Goal: Task Accomplishment & Management: Manage account settings

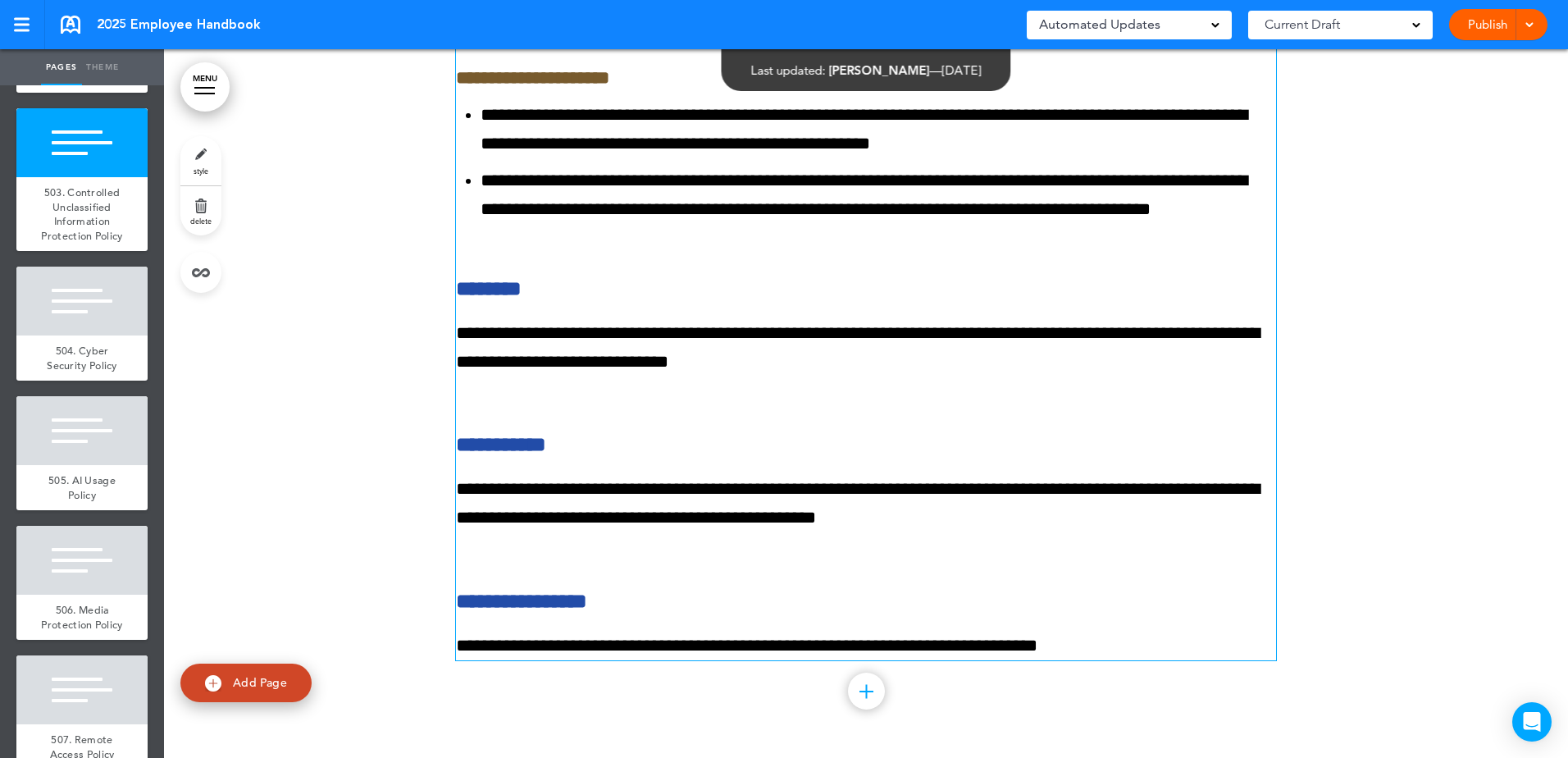
scroll to position [57211, 0]
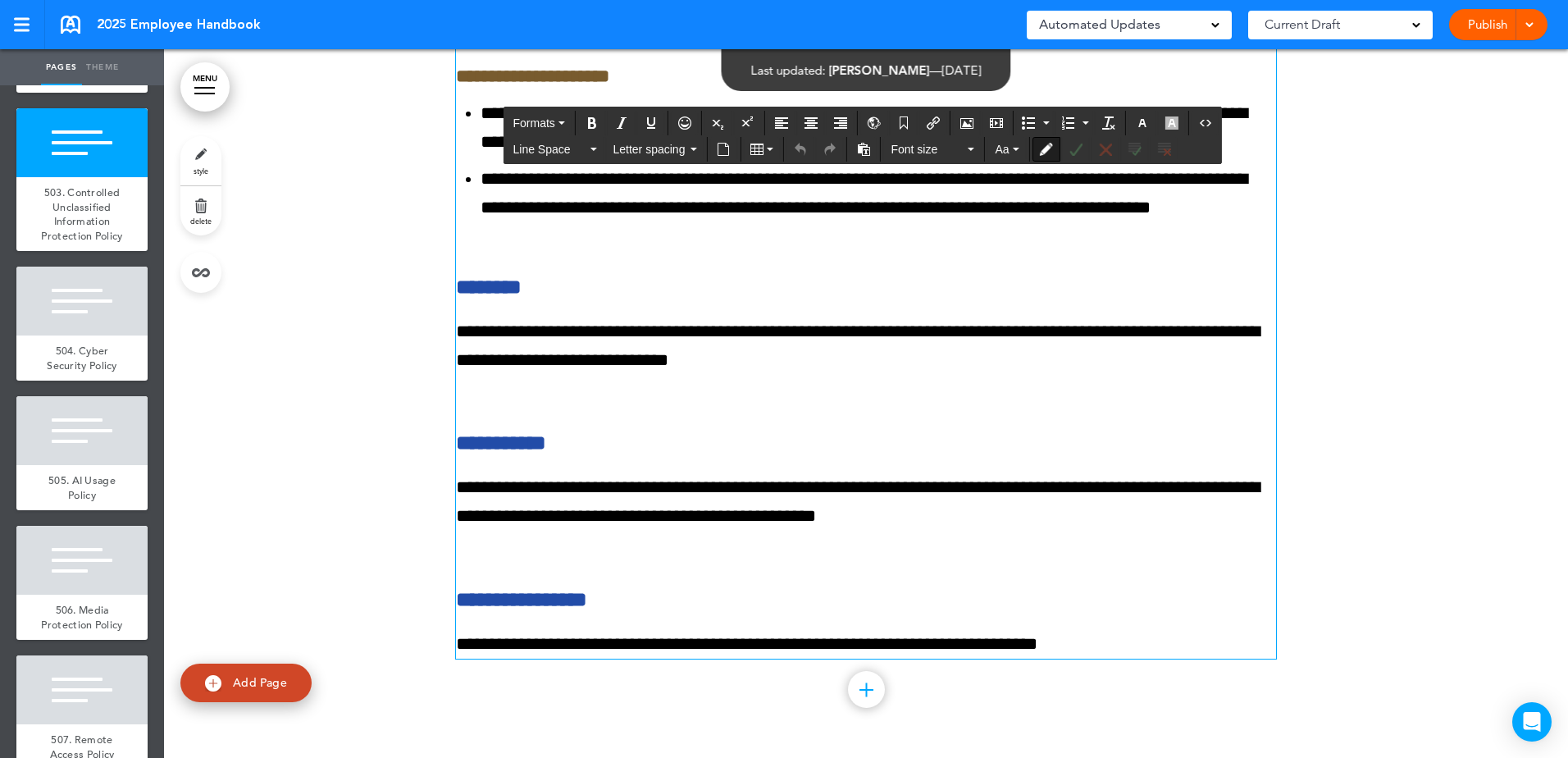
click at [734, 375] on p "**********" at bounding box center [866, 345] width 820 height 58
click at [1142, 149] on button "Accept all changes" at bounding box center [1136, 150] width 27 height 23
click at [668, 375] on p "**********" at bounding box center [866, 345] width 820 height 58
click at [1129, 150] on icon "Accept all changes" at bounding box center [1135, 149] width 13 height 13
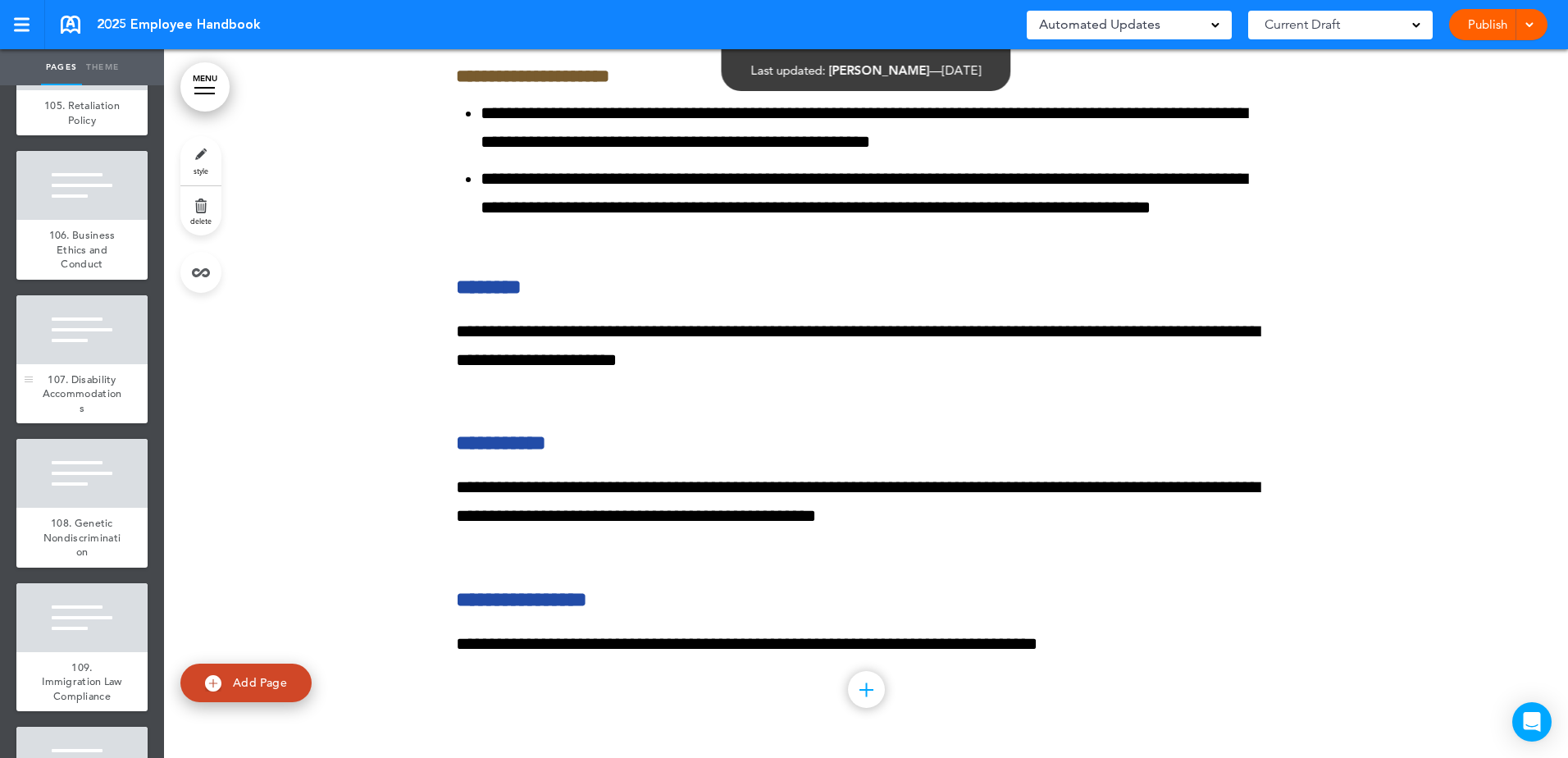
click at [95, 413] on div "107. Disability Accommodations" at bounding box center [82, 394] width 131 height 60
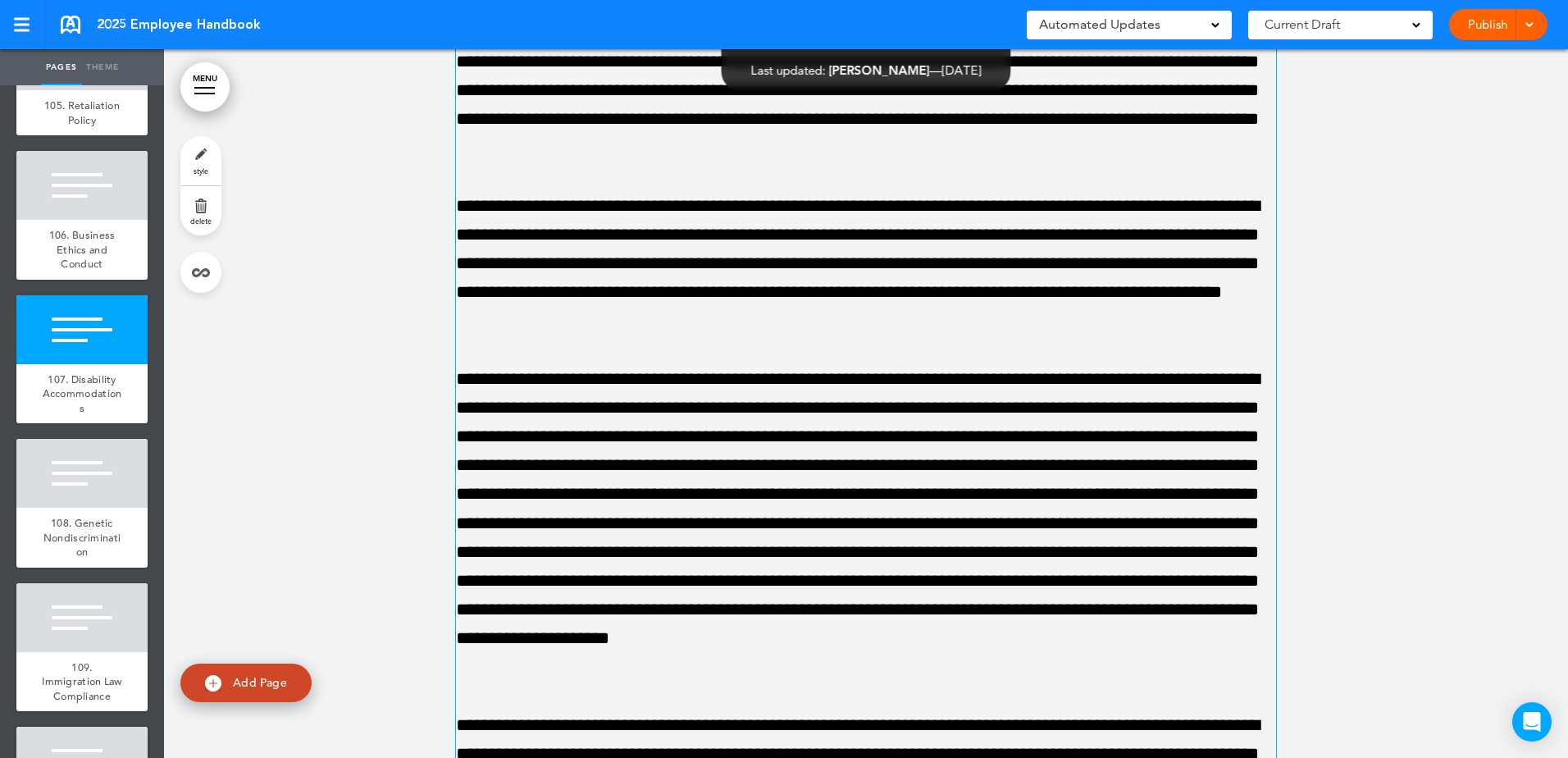
scroll to position [19780, 0]
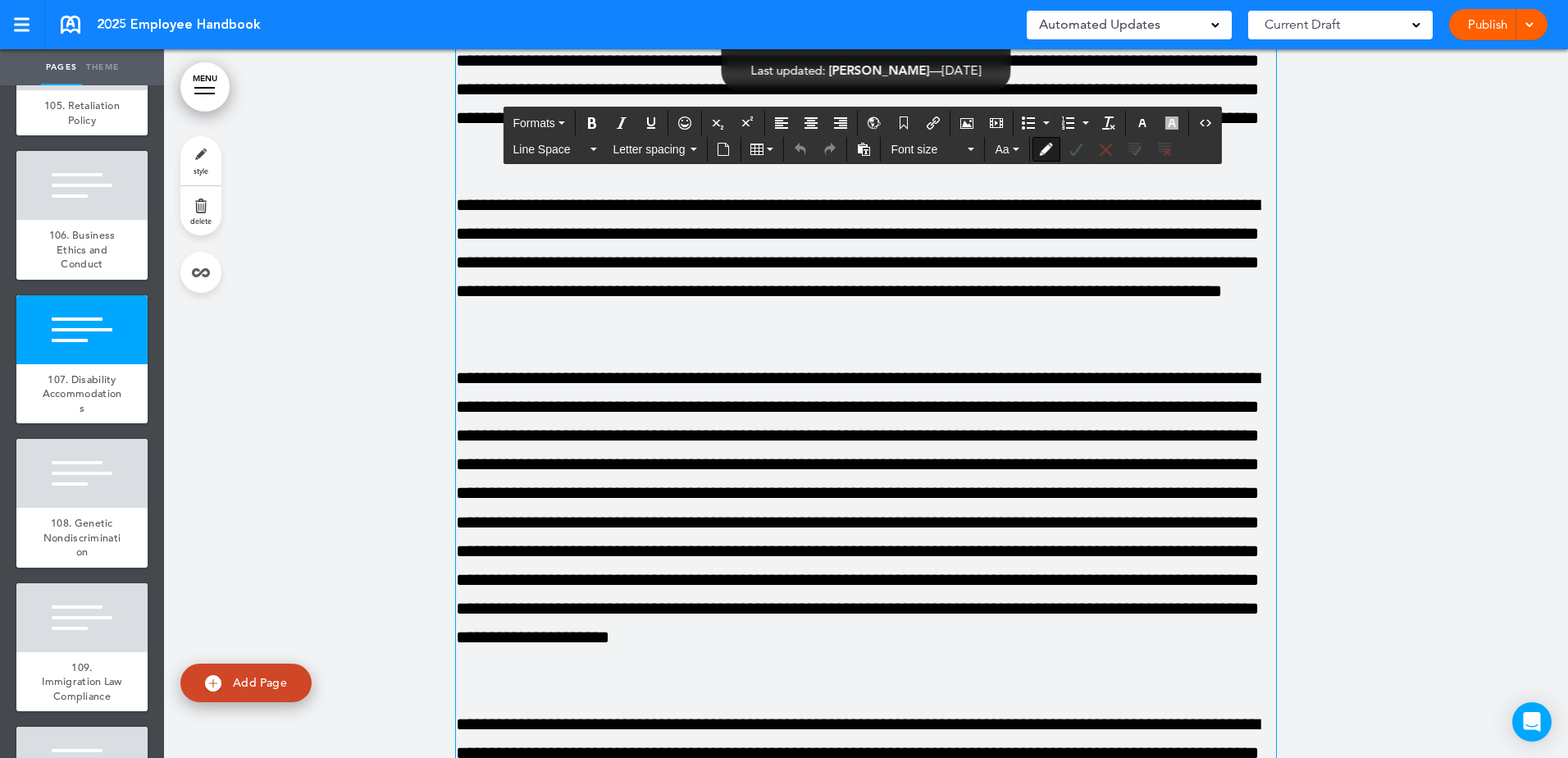
click at [775, 572] on p "**********" at bounding box center [866, 522] width 820 height 317
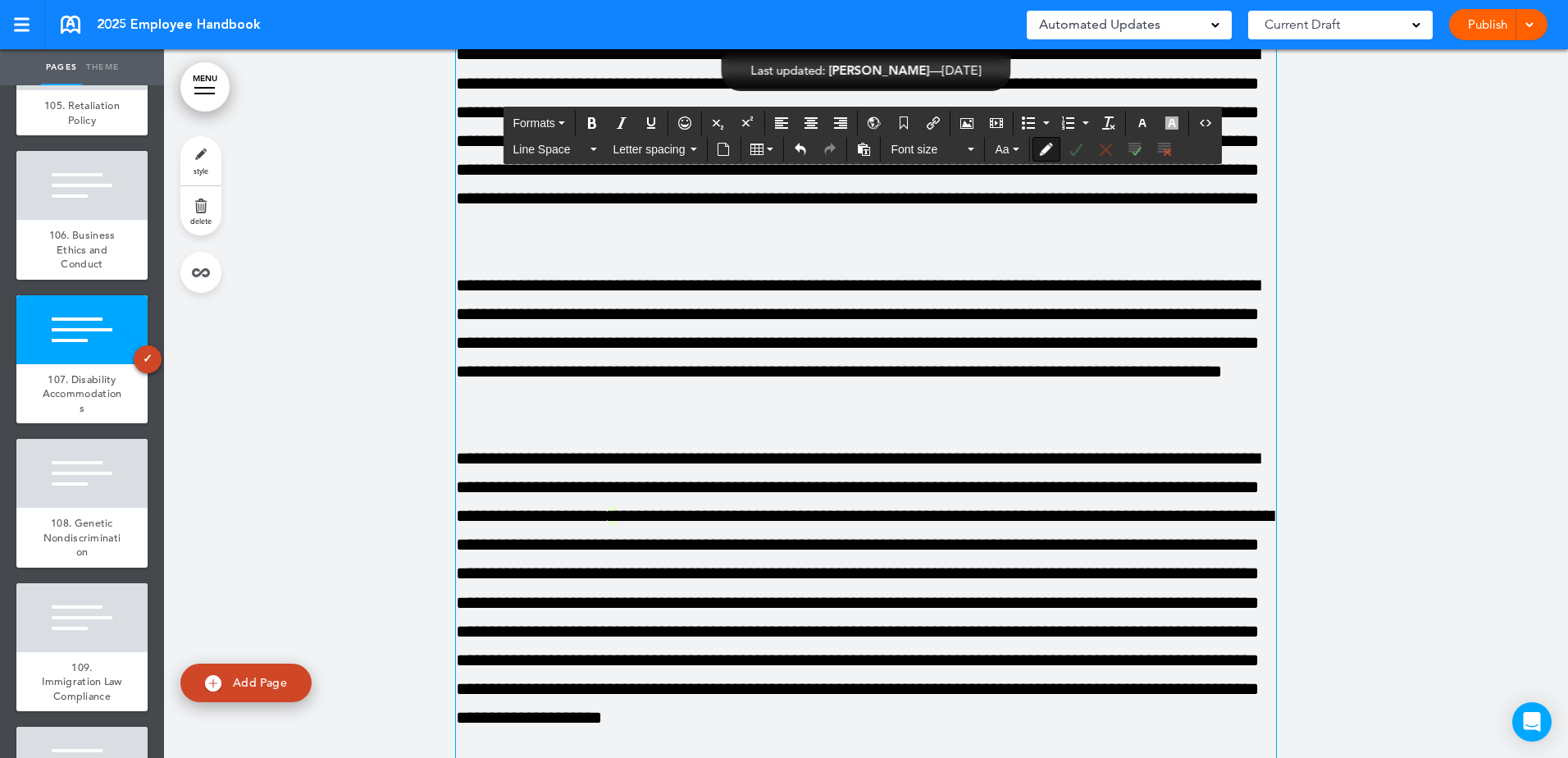
scroll to position [19698, 0]
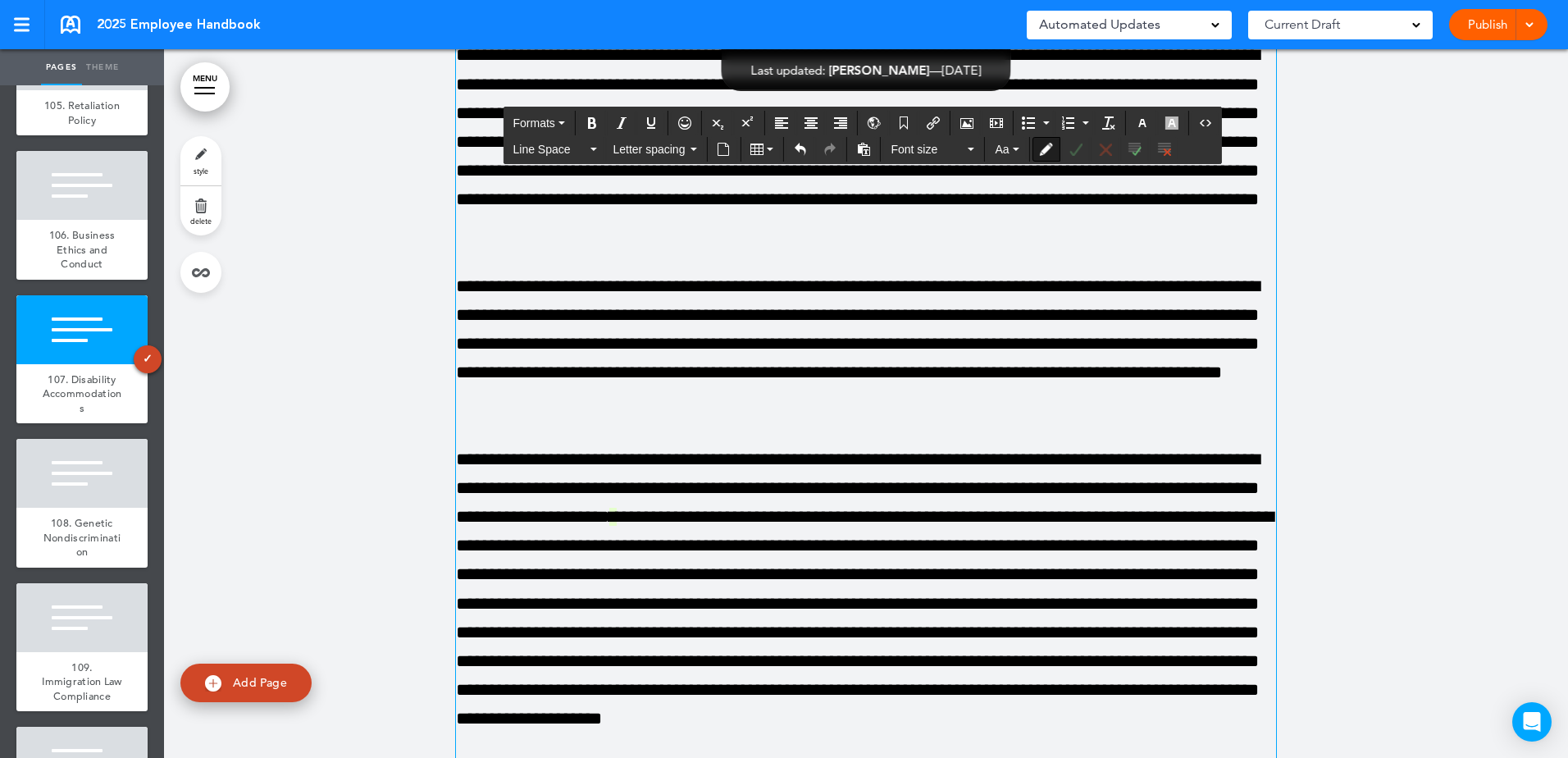
click at [737, 229] on p "**********" at bounding box center [866, 142] width 820 height 202
click at [1136, 150] on icon "Accept all changes" at bounding box center [1135, 149] width 13 height 13
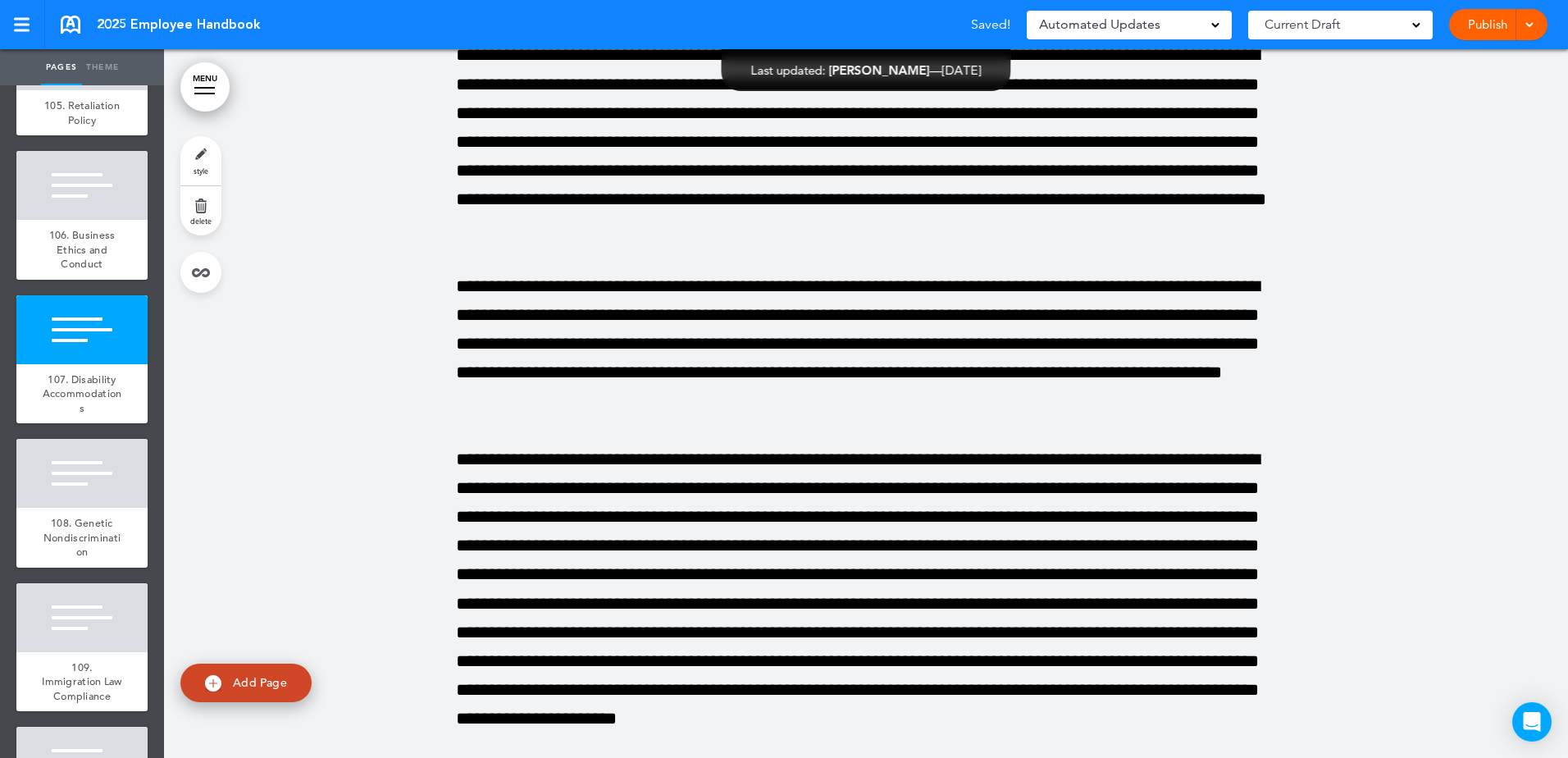
click at [1413, 252] on div at bounding box center [866, 673] width 1404 height 1535
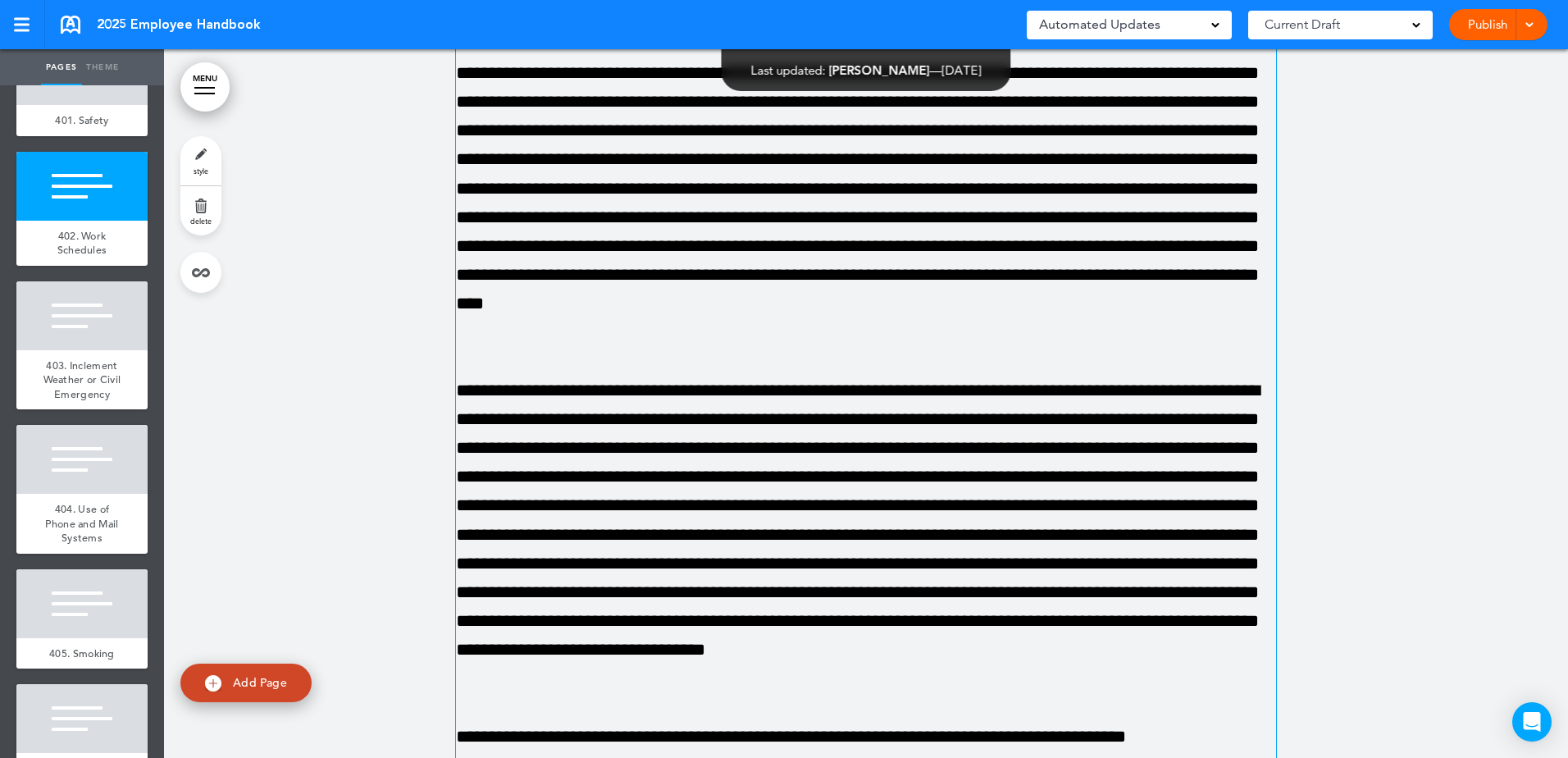
scroll to position [43138, 0]
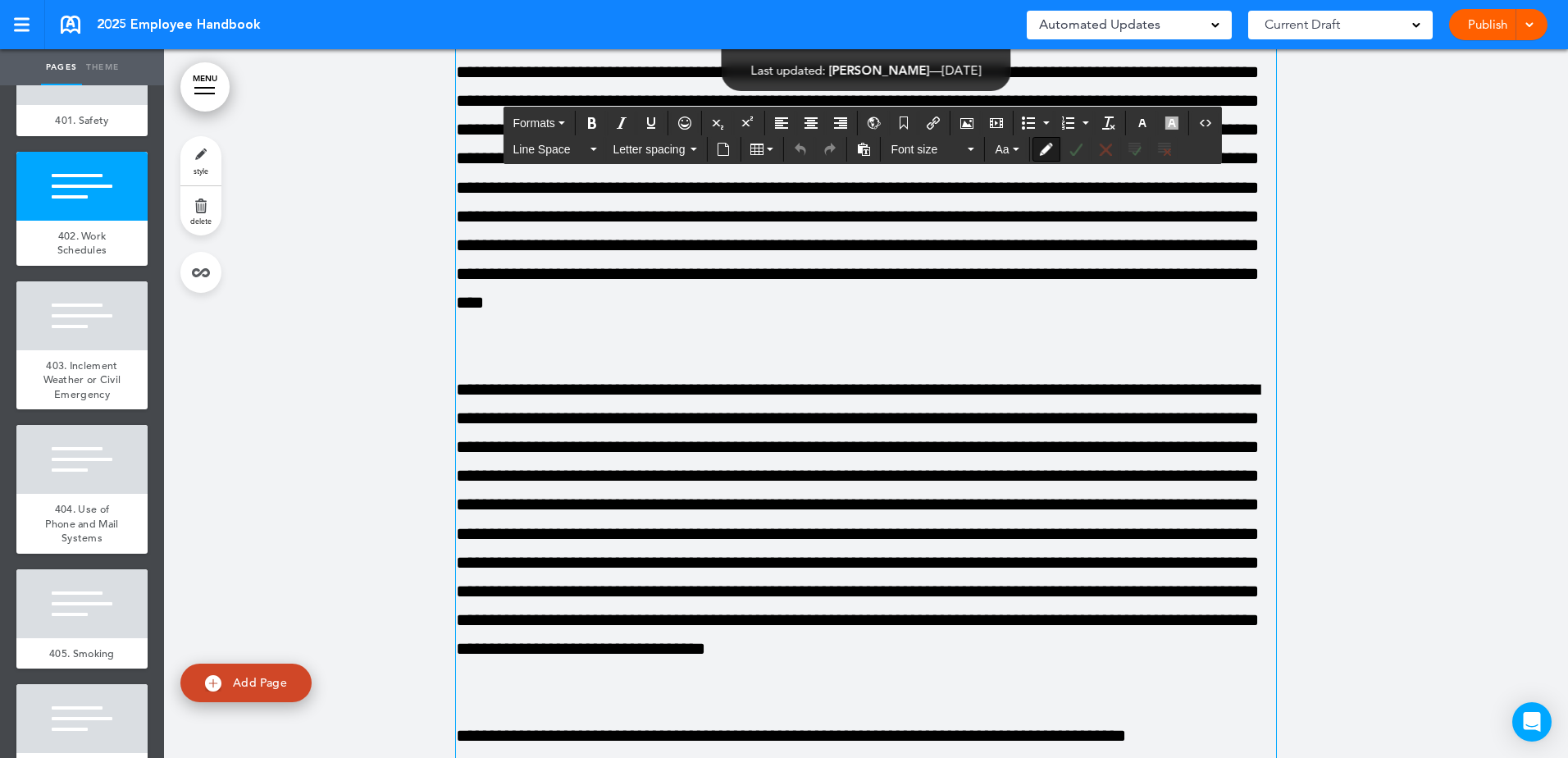
click at [936, 241] on p at bounding box center [866, 173] width 820 height 346
click at [1145, 147] on button "Accept all changes" at bounding box center [1136, 150] width 27 height 23
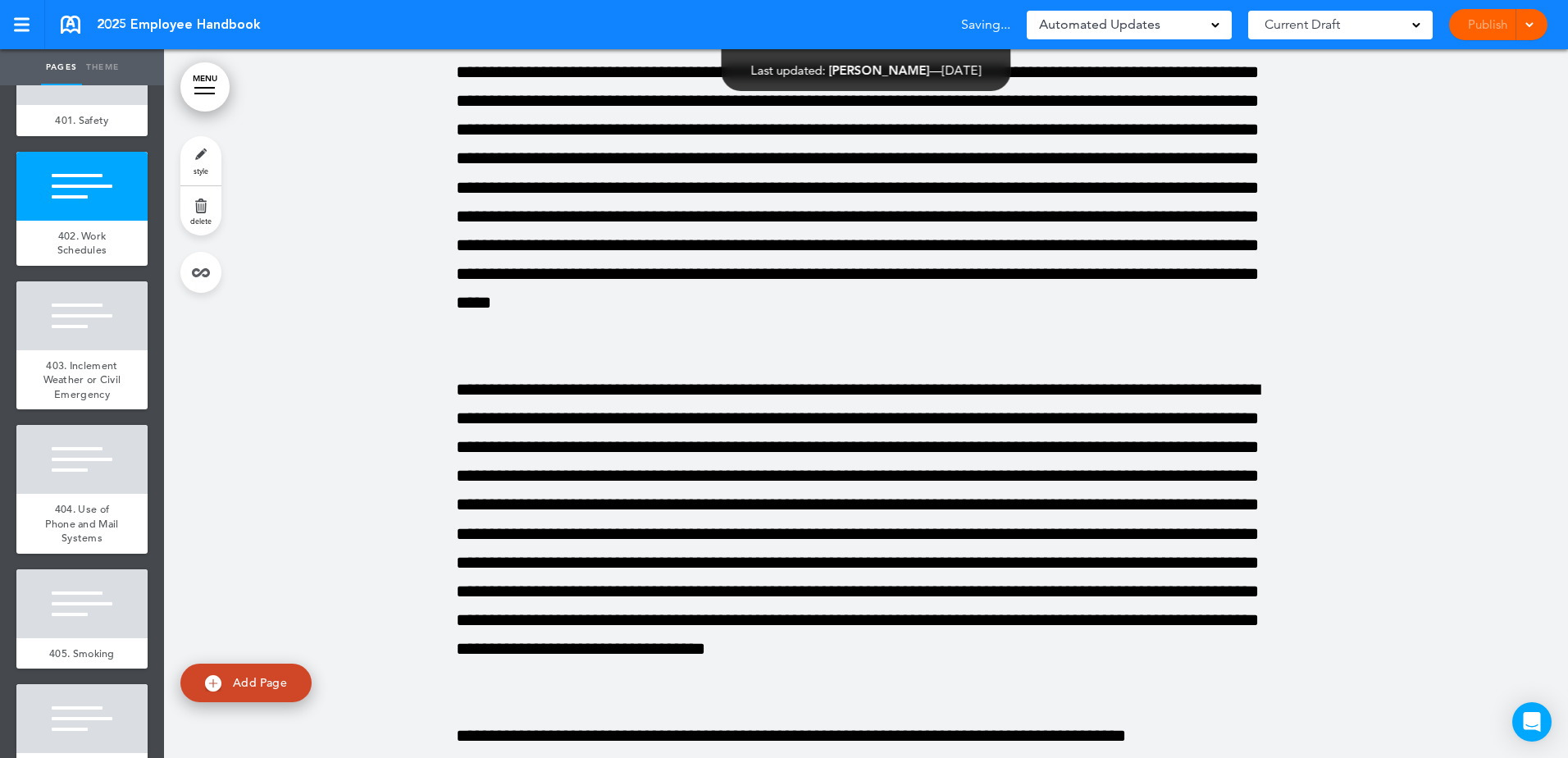
click at [1432, 260] on div at bounding box center [866, 301] width 1404 height 1277
click at [1486, 25] on link "Publish" at bounding box center [1487, 24] width 51 height 31
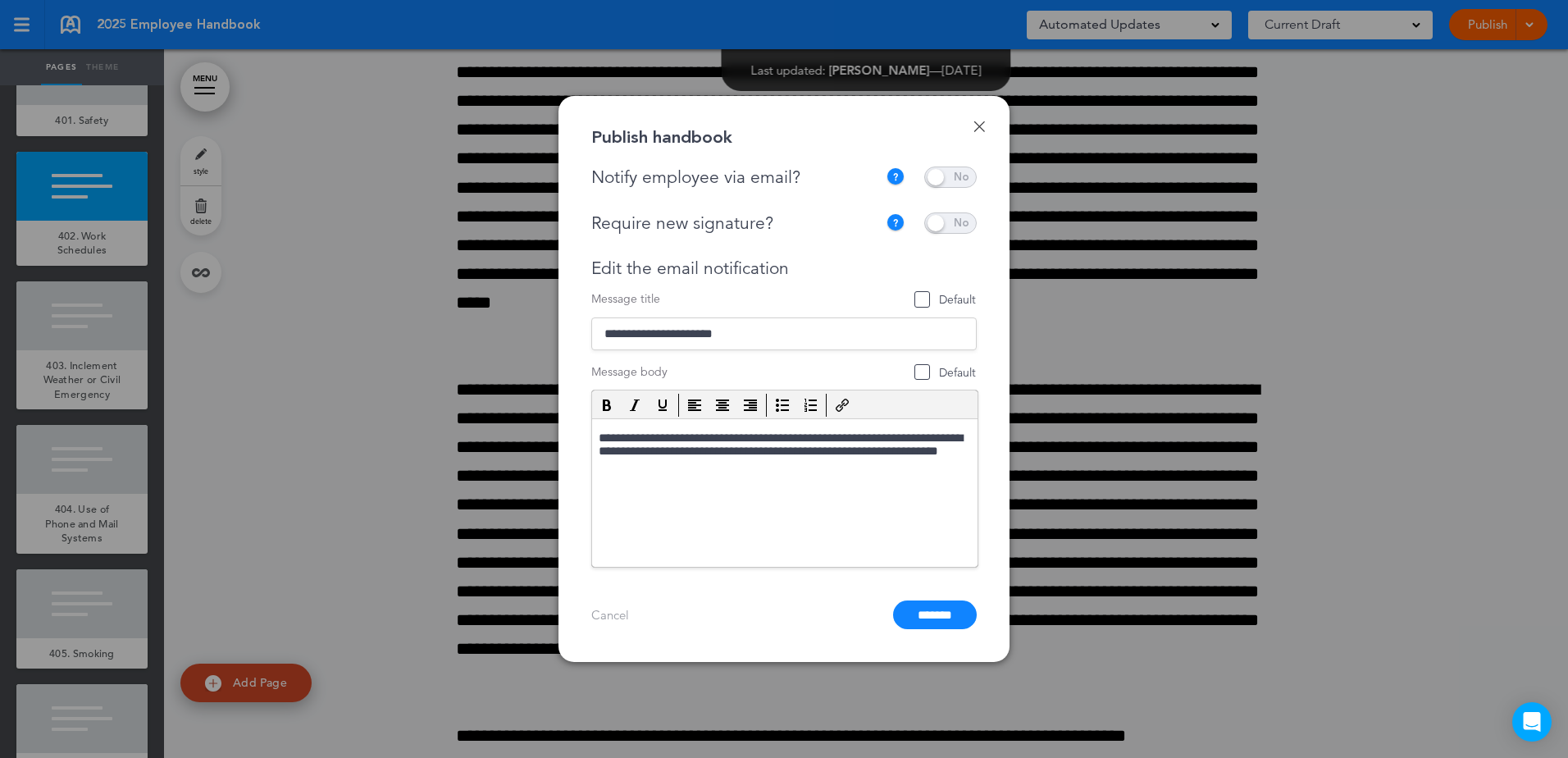
scroll to position [0, 0]
click at [964, 175] on span at bounding box center [951, 177] width 52 height 21
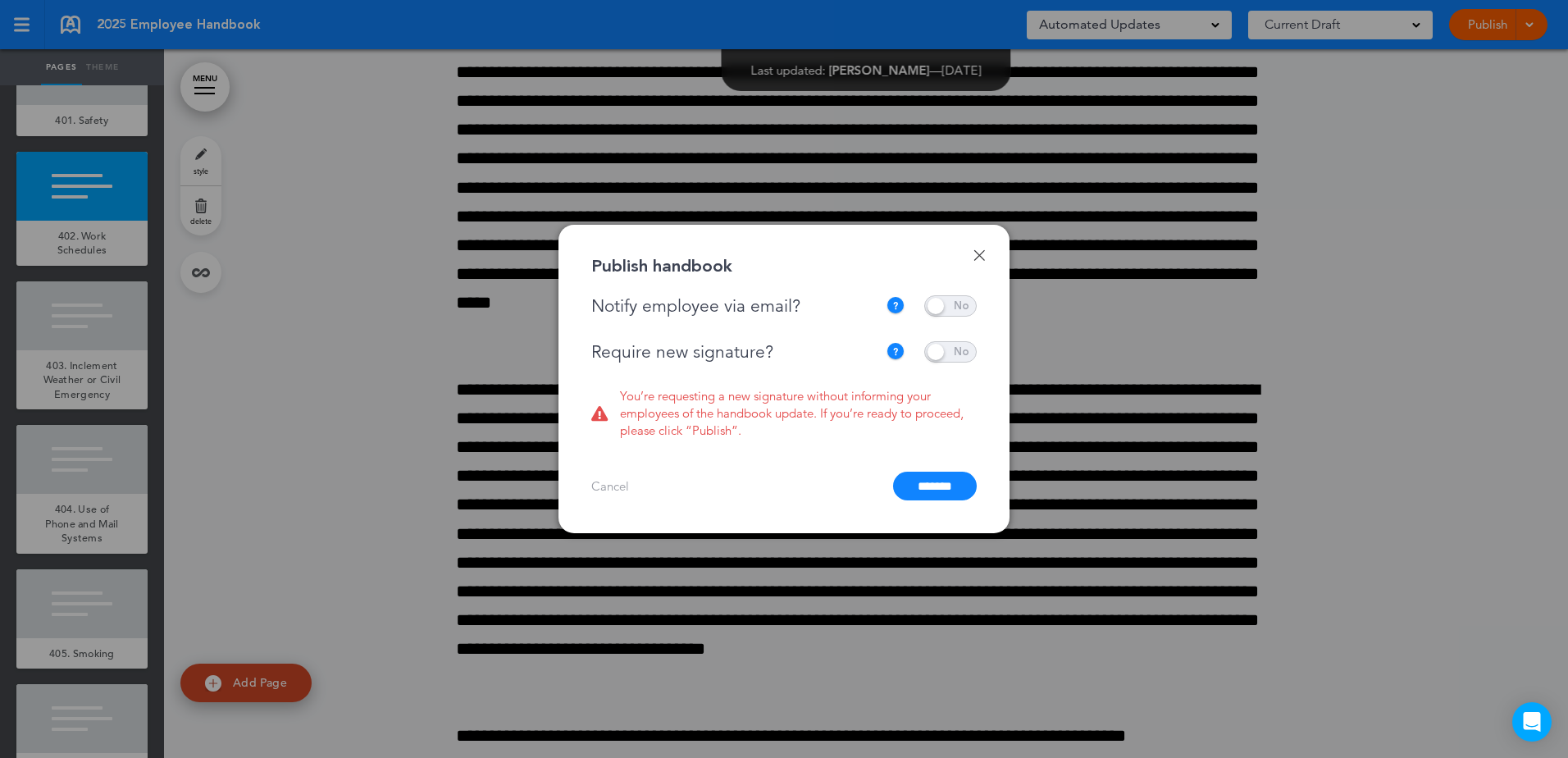
click at [958, 356] on span at bounding box center [951, 352] width 52 height 21
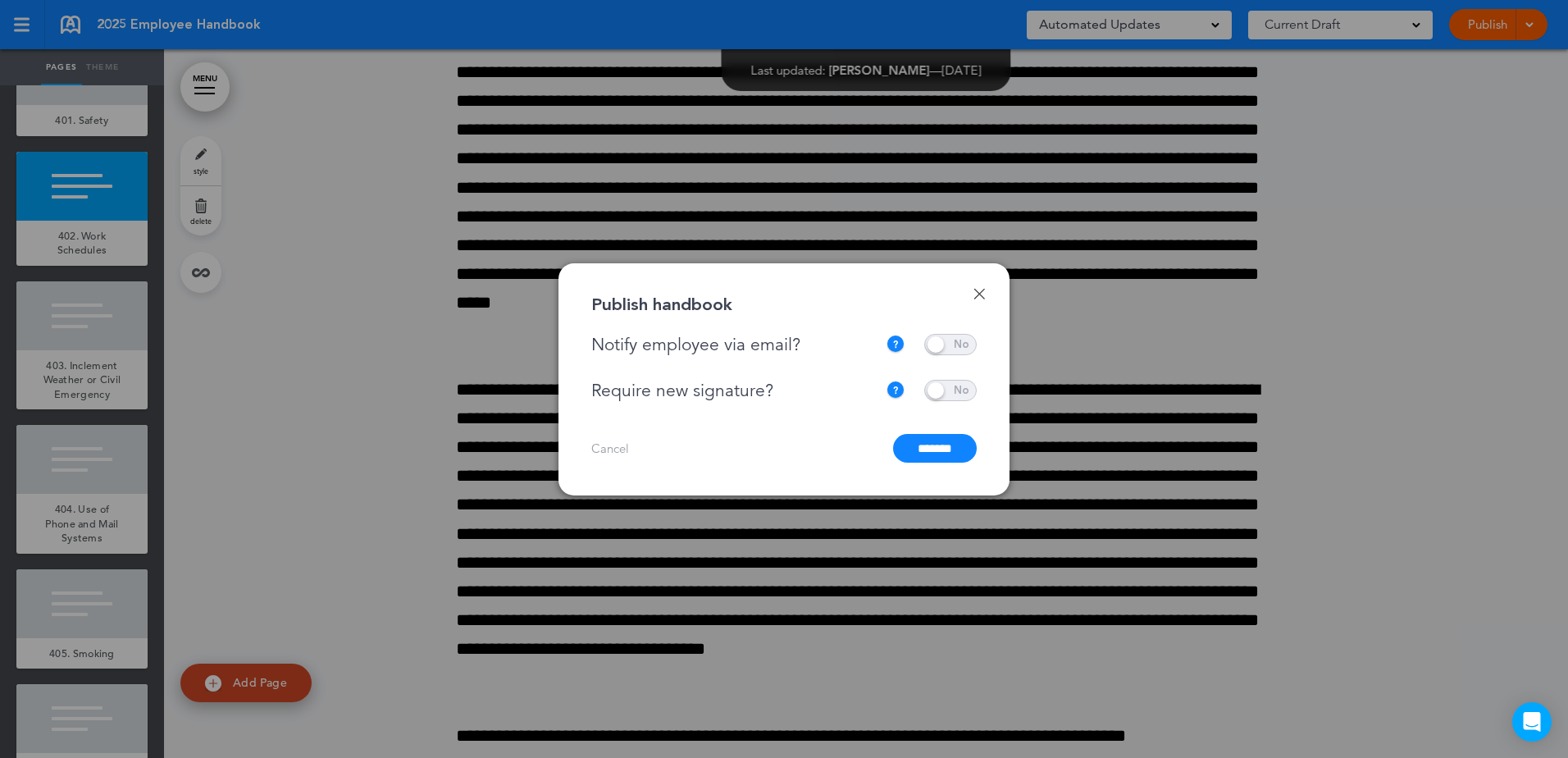
click at [931, 456] on input "*******" at bounding box center [935, 448] width 83 height 28
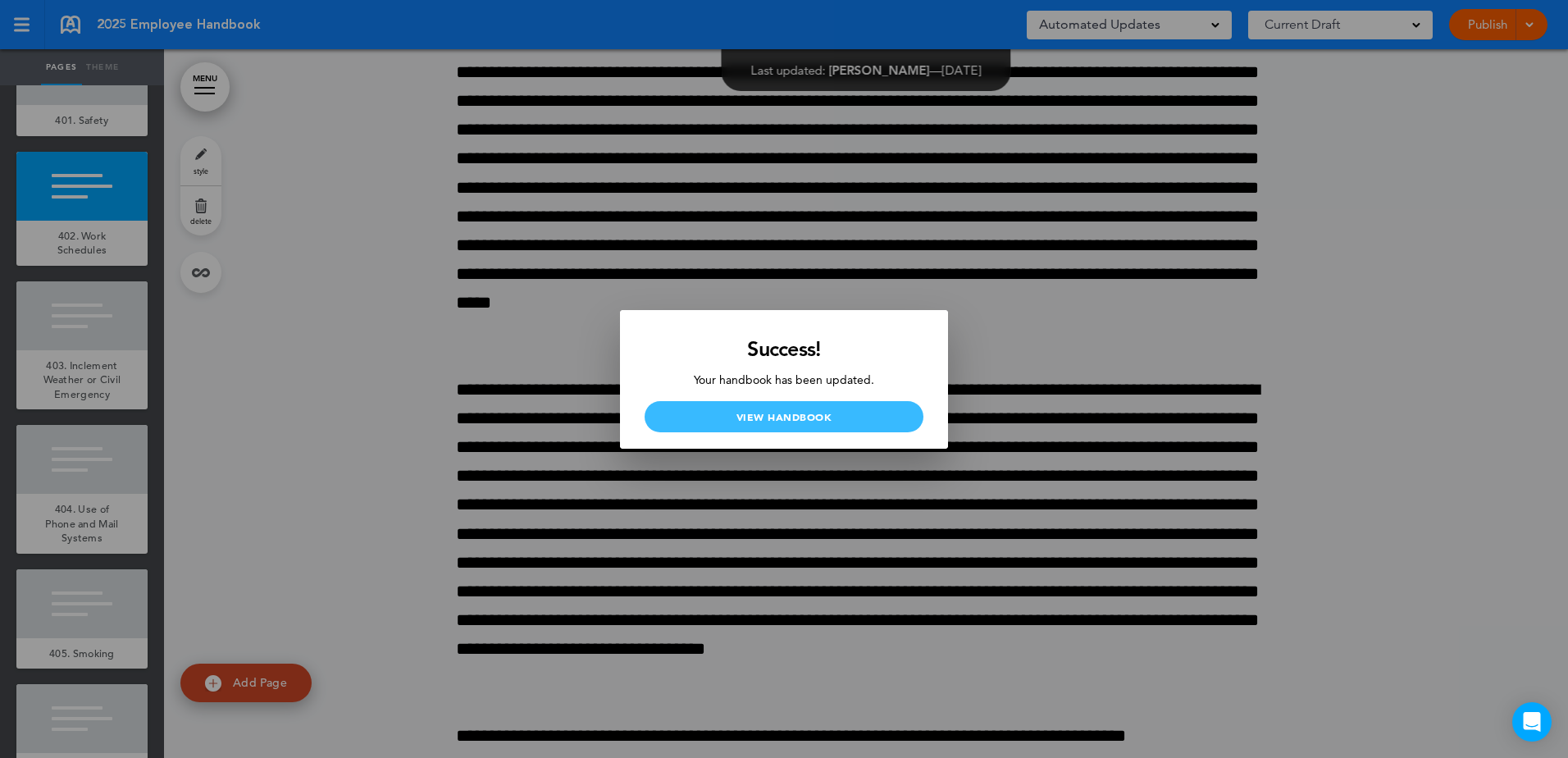
click at [834, 418] on link "View Handbook" at bounding box center [784, 416] width 279 height 31
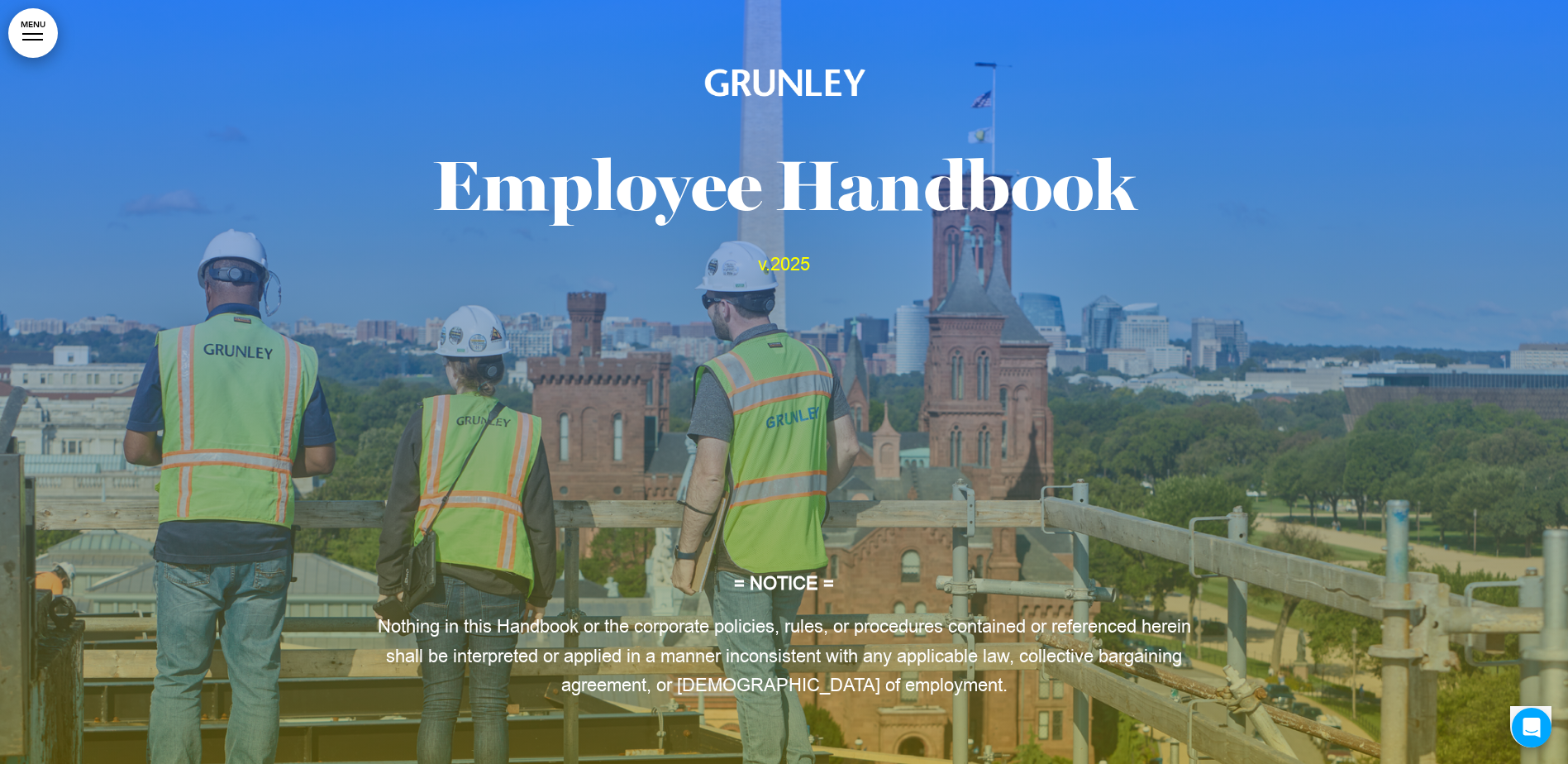
click at [59, 41] on div at bounding box center [784, 395] width 1568 height 791
click at [46, 39] on link "MENU" at bounding box center [33, 33] width 50 height 50
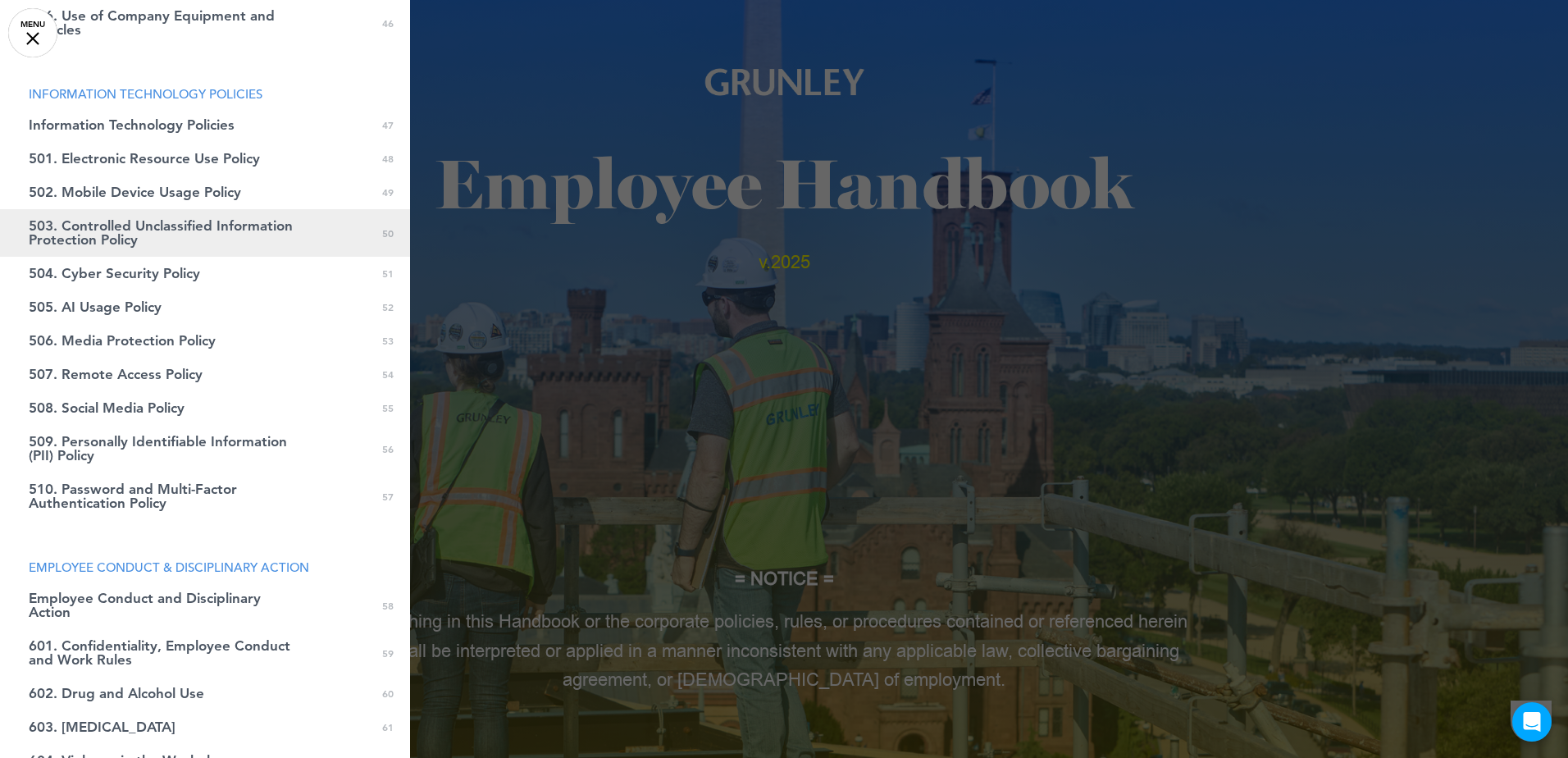
scroll to position [1970, 0]
click at [161, 239] on span "503. Controlled Unclassified Information Protection Policy" at bounding box center [164, 235] width 271 height 27
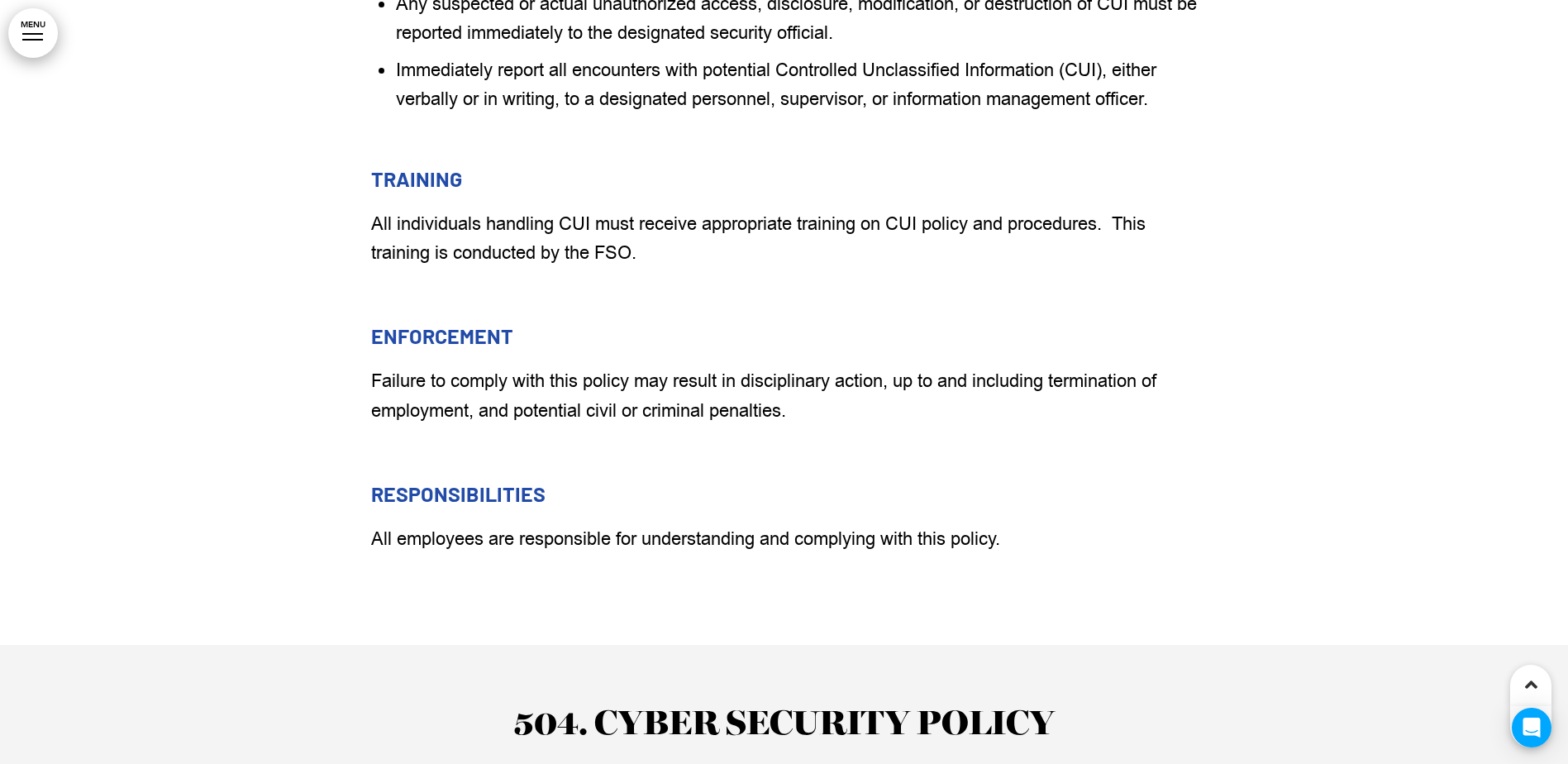
scroll to position [58180, 0]
